Goal: Task Accomplishment & Management: Use online tool/utility

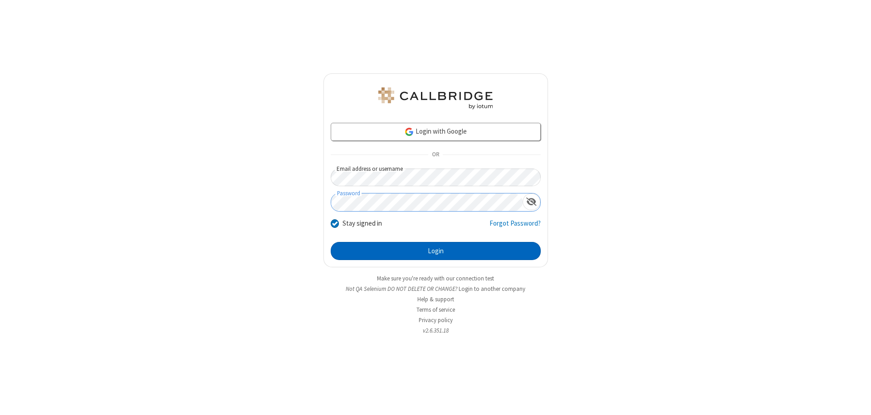
click at [435, 251] on button "Login" at bounding box center [436, 251] width 210 height 18
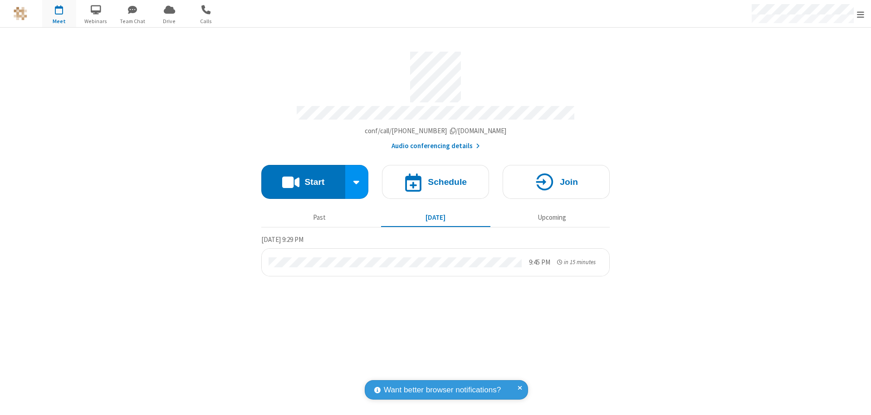
click at [860, 14] on span "Open menu" at bounding box center [860, 14] width 7 height 9
click at [169, 21] on span "Drive" at bounding box center [169, 21] width 34 height 8
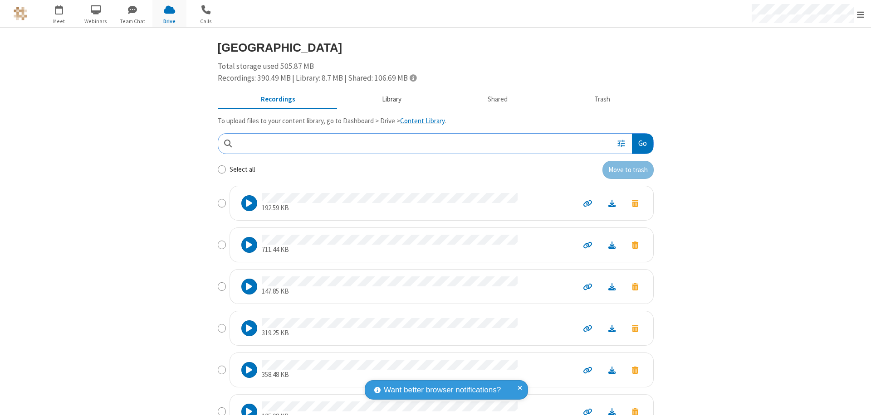
click at [387, 99] on button "Library" at bounding box center [391, 99] width 106 height 17
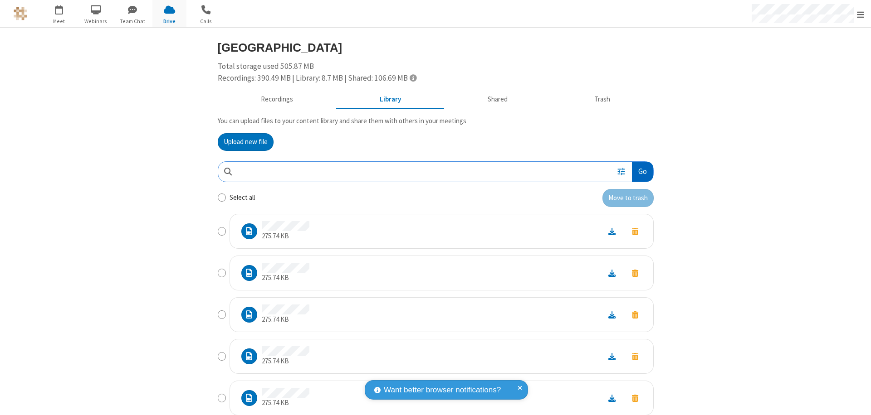
click at [639, 171] on button "Go" at bounding box center [642, 172] width 21 height 20
click at [242, 142] on button "Upload new file" at bounding box center [246, 142] width 56 height 18
